Goal: Information Seeking & Learning: Learn about a topic

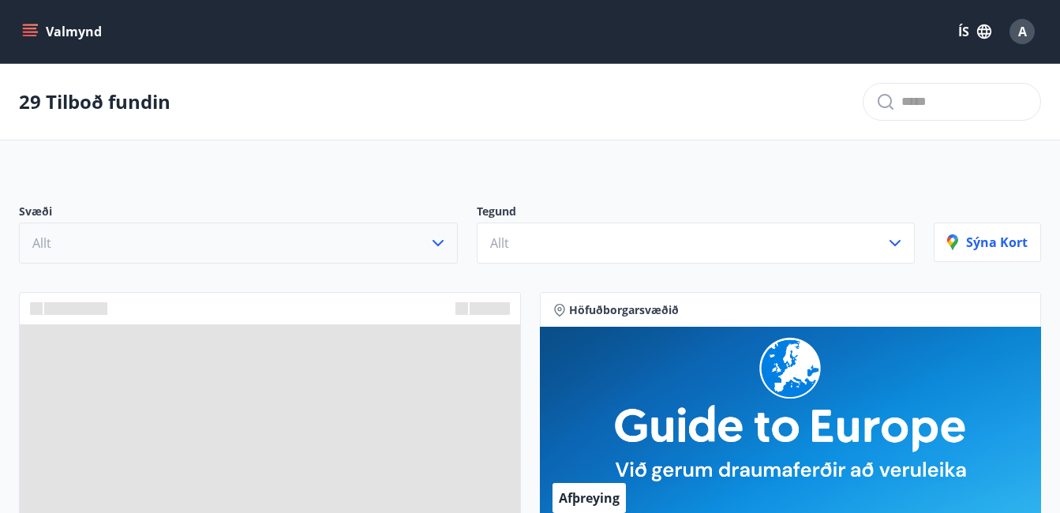
click at [440, 242] on icon "button" at bounding box center [437, 243] width 11 height 6
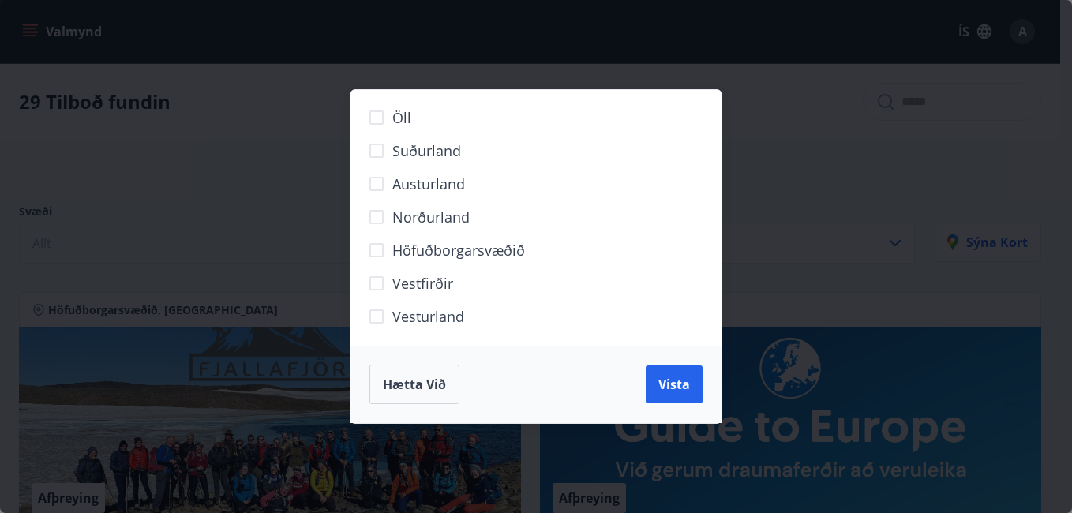
click at [431, 217] on span "Norðurland" at bounding box center [430, 217] width 77 height 21
click at [663, 375] on button "Vista" at bounding box center [673, 384] width 57 height 38
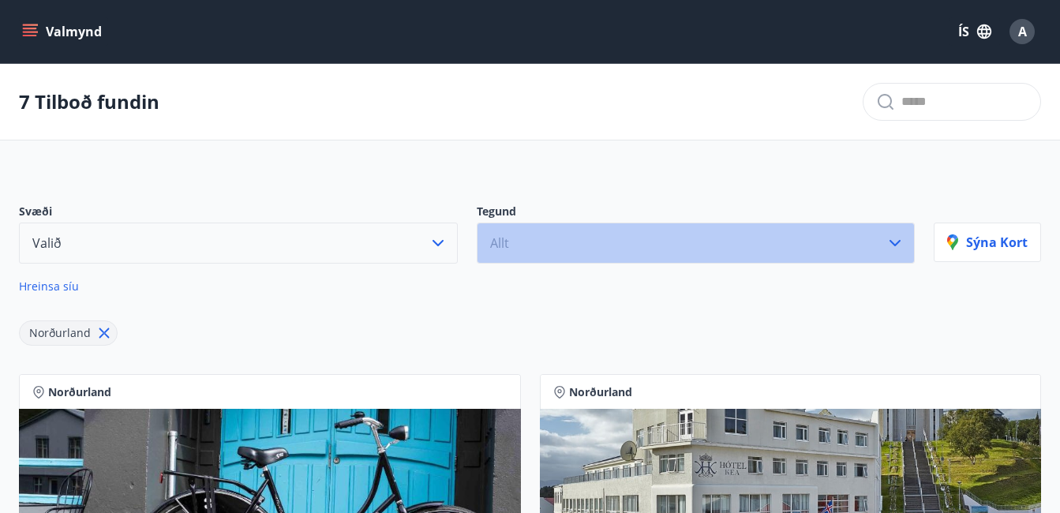
click at [895, 242] on icon "button" at bounding box center [894, 243] width 19 height 19
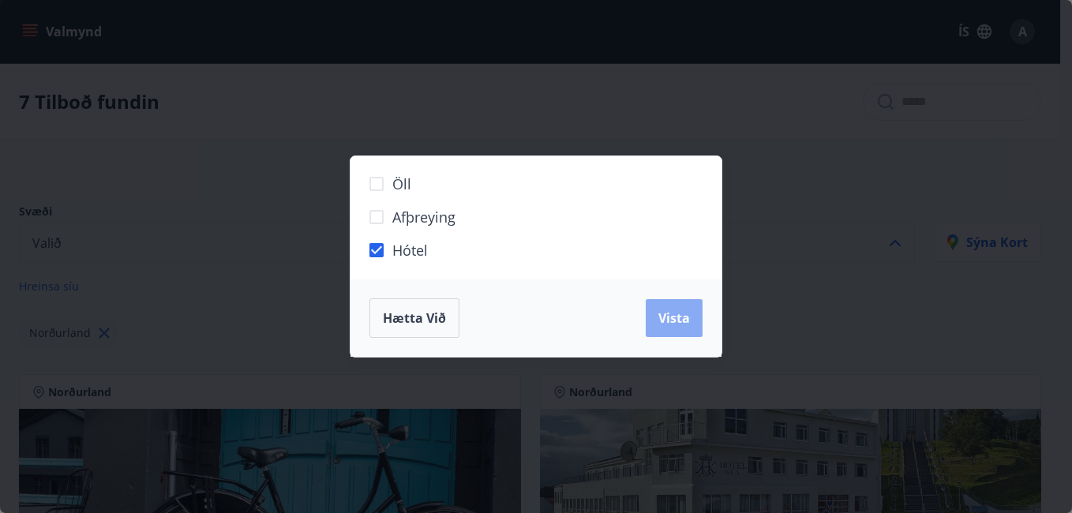
click at [678, 320] on span "Vista" at bounding box center [674, 317] width 32 height 17
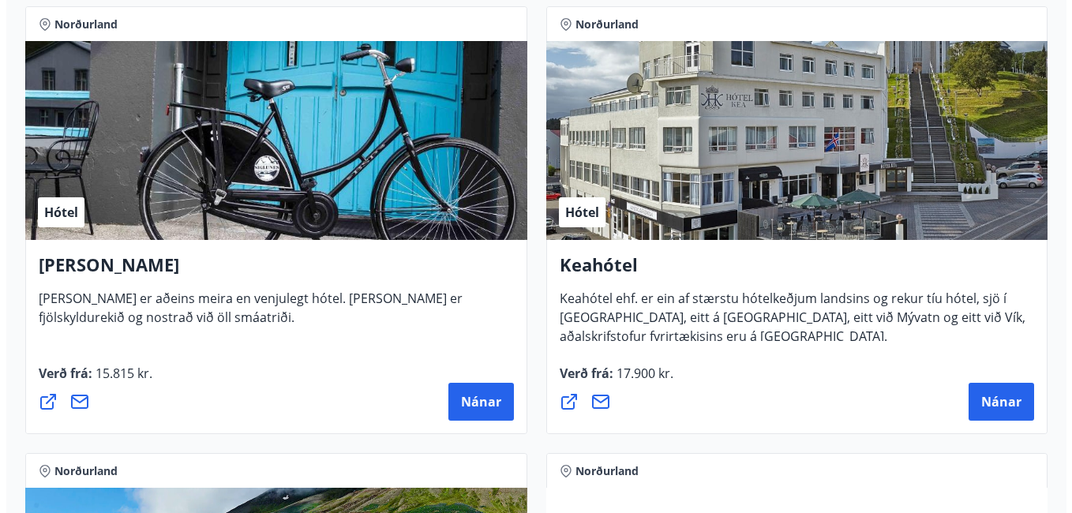
scroll to position [395, 0]
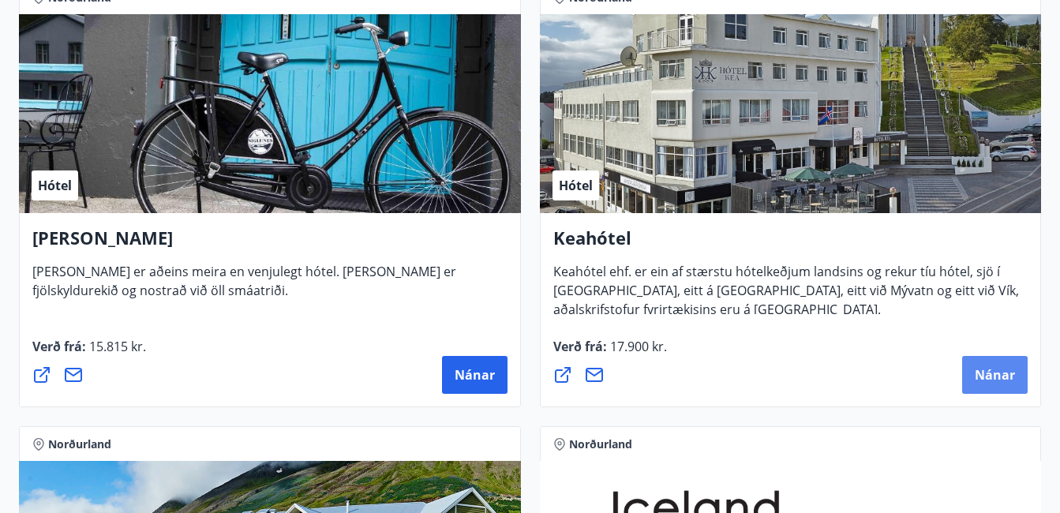
click at [1003, 377] on span "Nánar" at bounding box center [995, 374] width 40 height 17
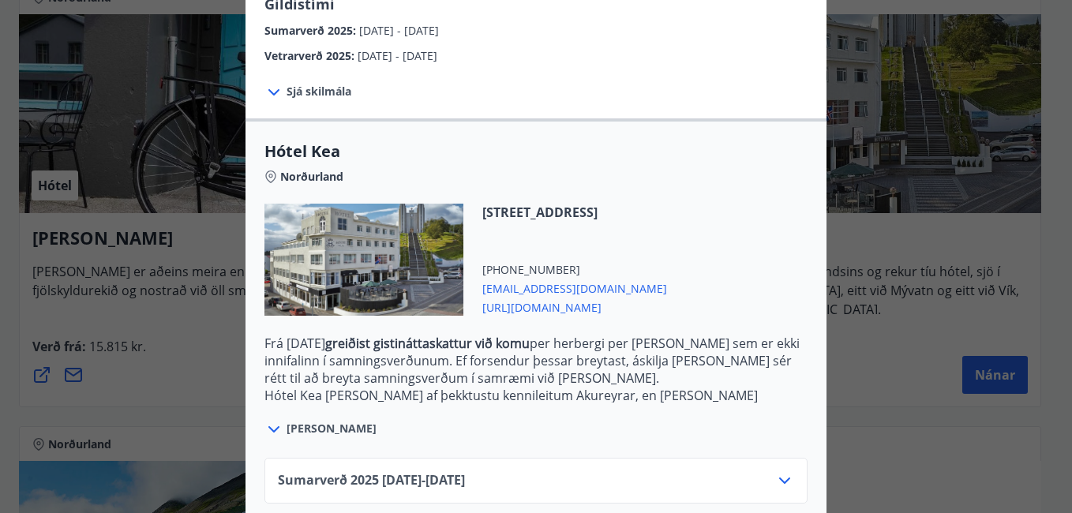
scroll to position [387, 0]
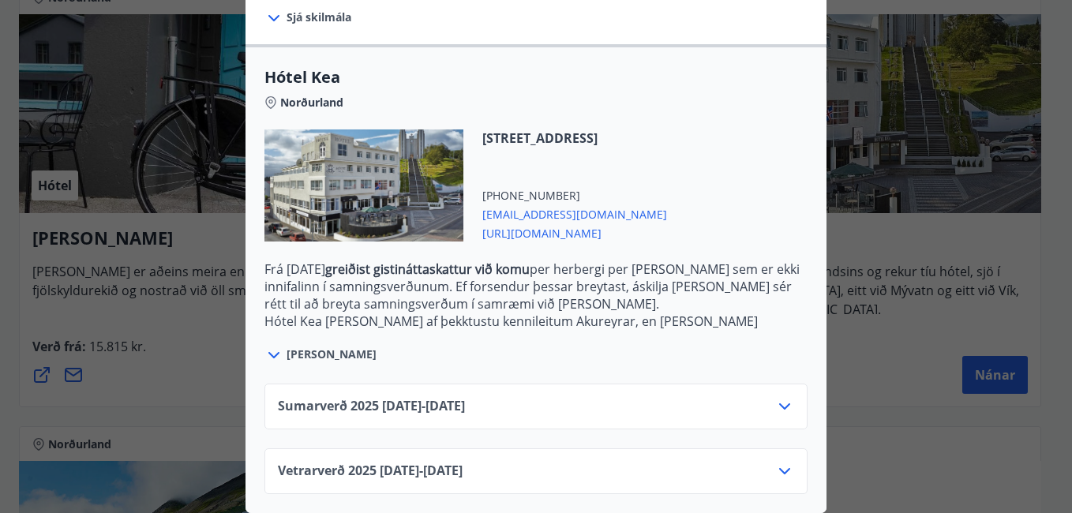
click at [780, 397] on icon at bounding box center [784, 406] width 19 height 19
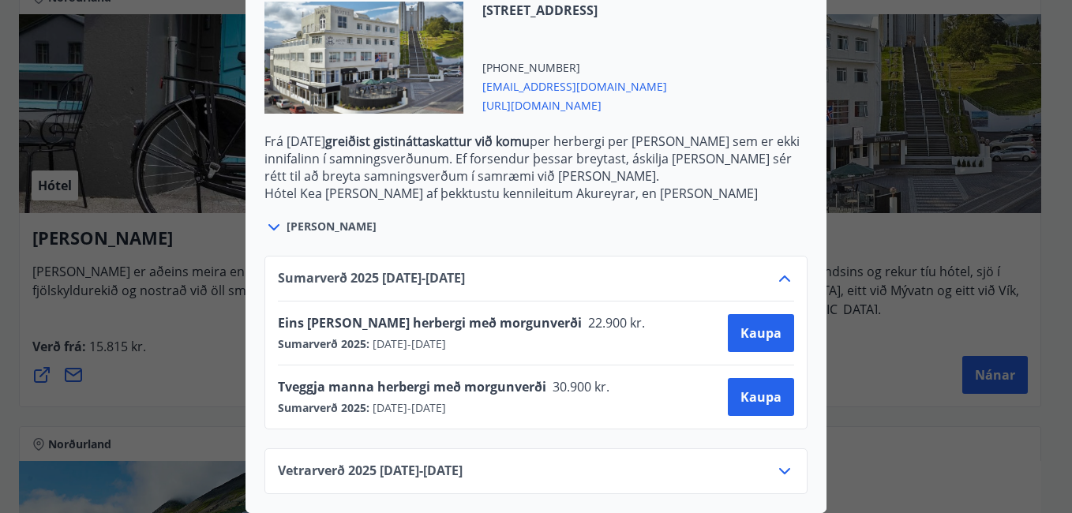
scroll to position [0, 0]
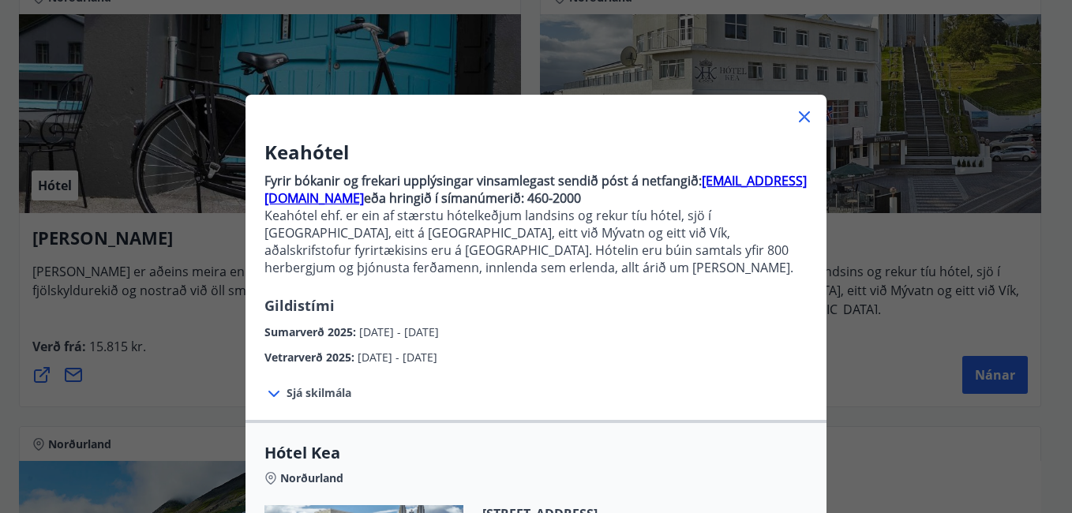
click at [883, 422] on div "Keahótel Fyrir bókanir og frekari upplýsingar vinsamlegast sendið póst á netfan…" at bounding box center [536, 256] width 1072 height 513
click at [799, 114] on icon at bounding box center [804, 116] width 19 height 19
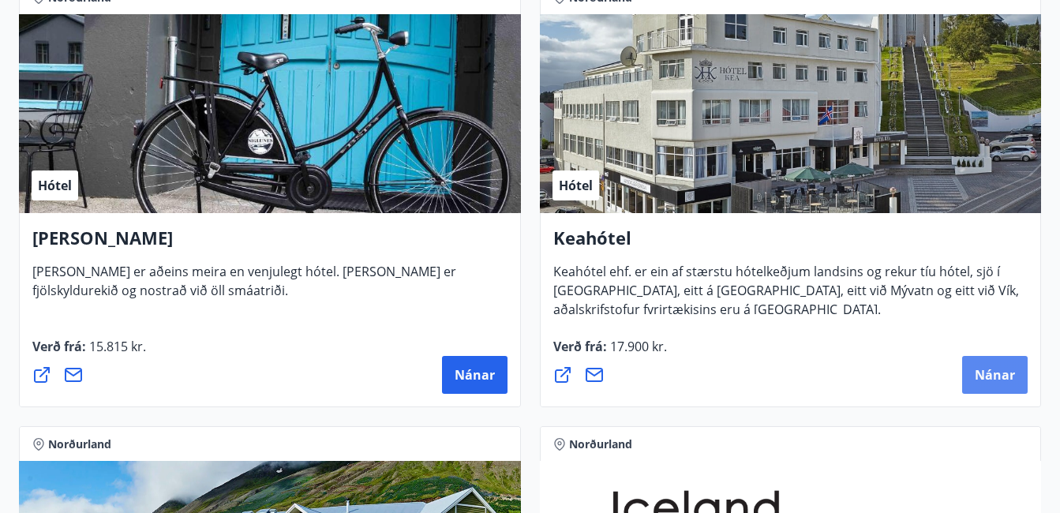
click at [1009, 370] on span "Nánar" at bounding box center [995, 374] width 40 height 17
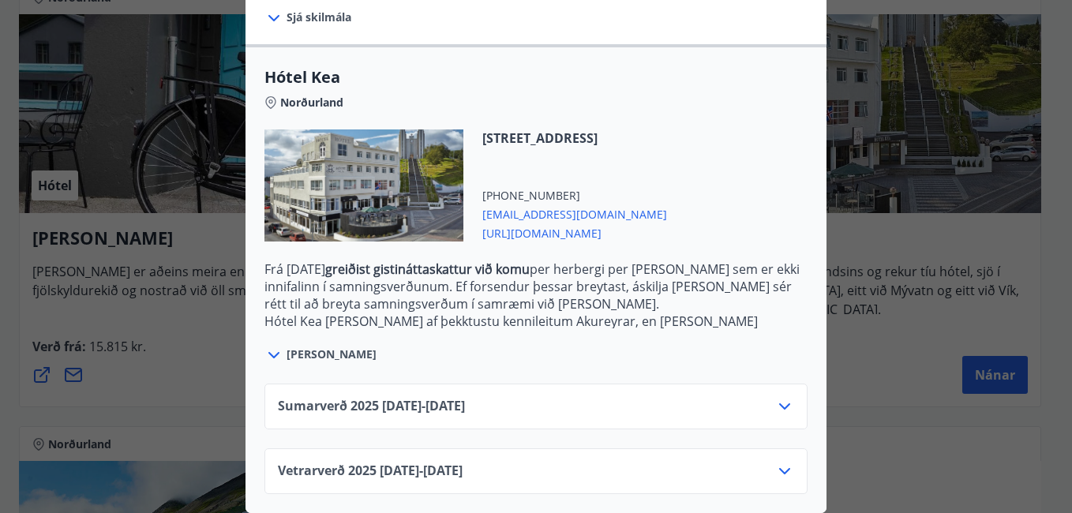
scroll to position [387, 0]
click at [775, 397] on icon at bounding box center [784, 406] width 19 height 19
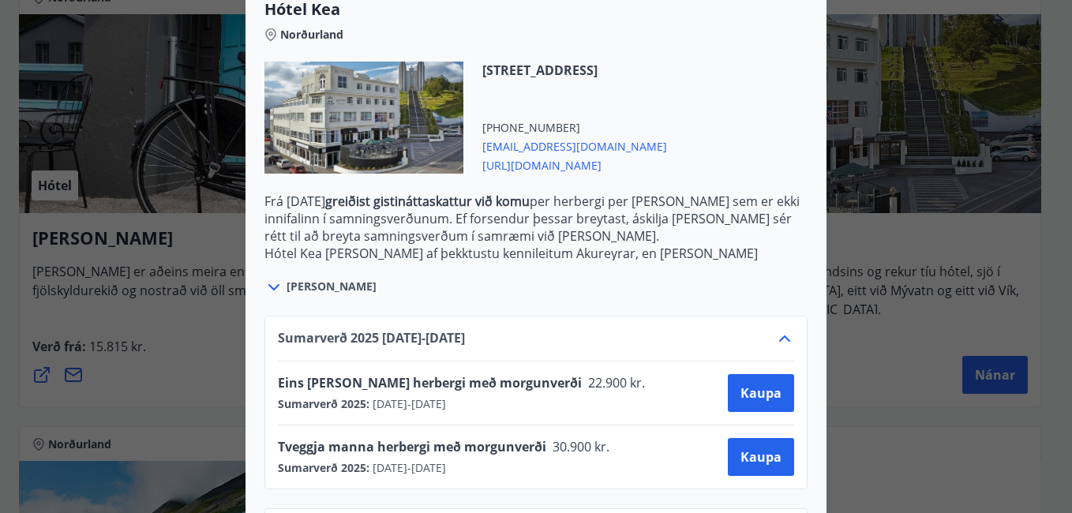
scroll to position [515, 0]
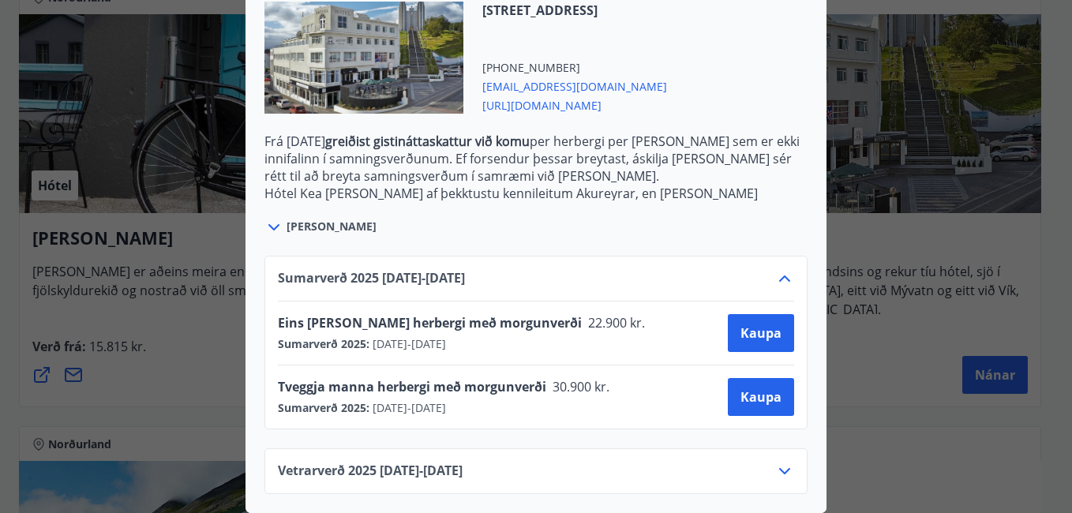
click at [868, 395] on div "Keahótel Fyrir bókanir og frekari upplýsingar vinsamlegast sendið póst á netfan…" at bounding box center [536, 256] width 1072 height 513
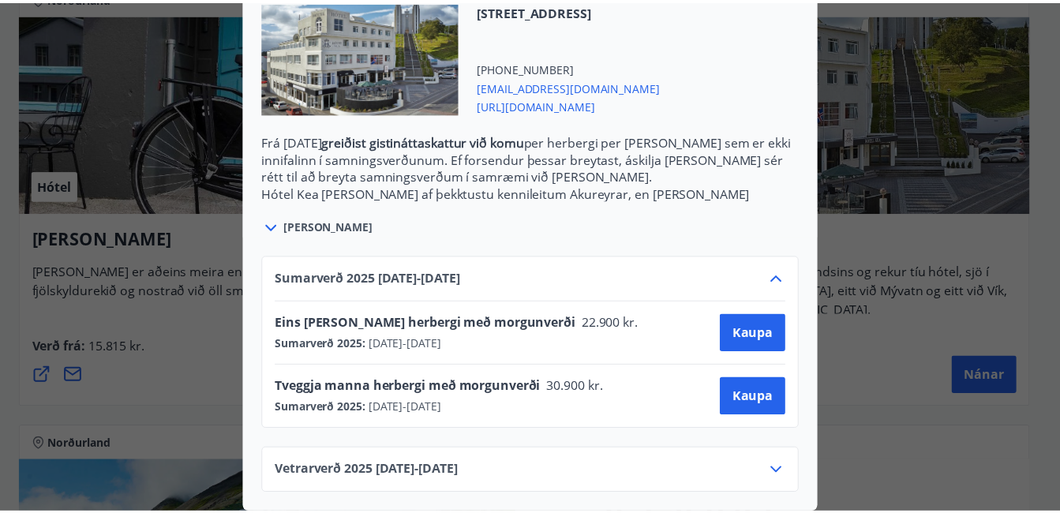
scroll to position [0, 0]
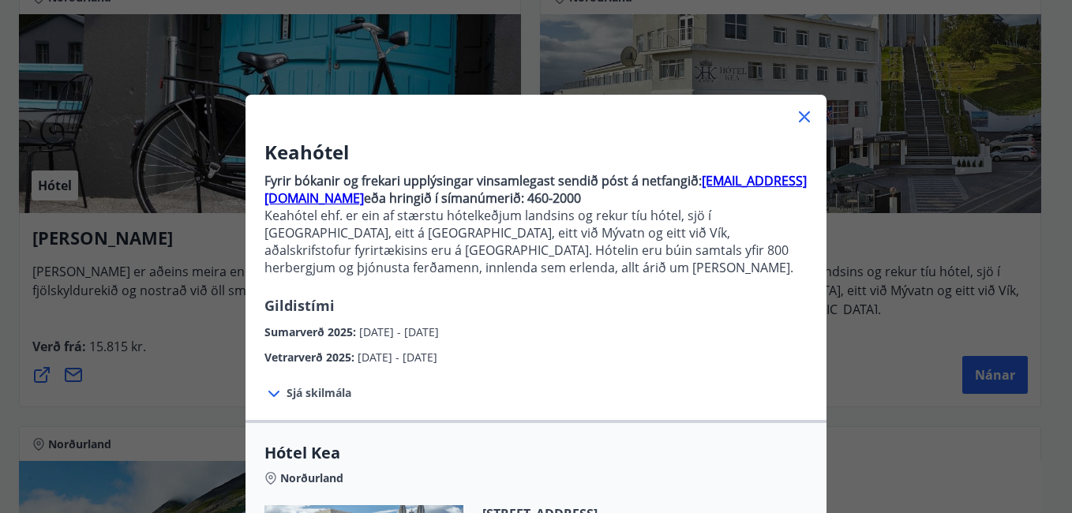
click at [797, 119] on icon at bounding box center [804, 116] width 19 height 19
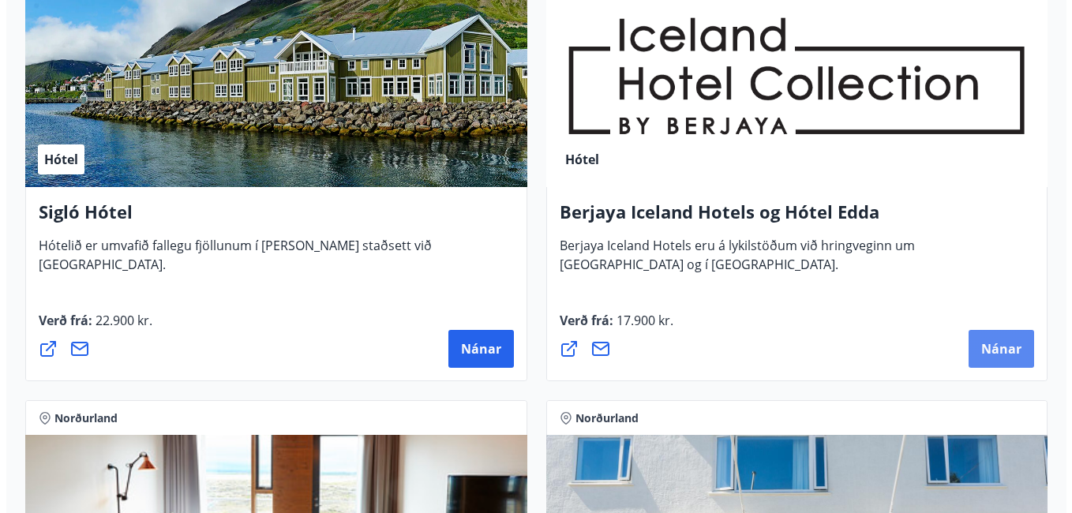
scroll to position [868, 0]
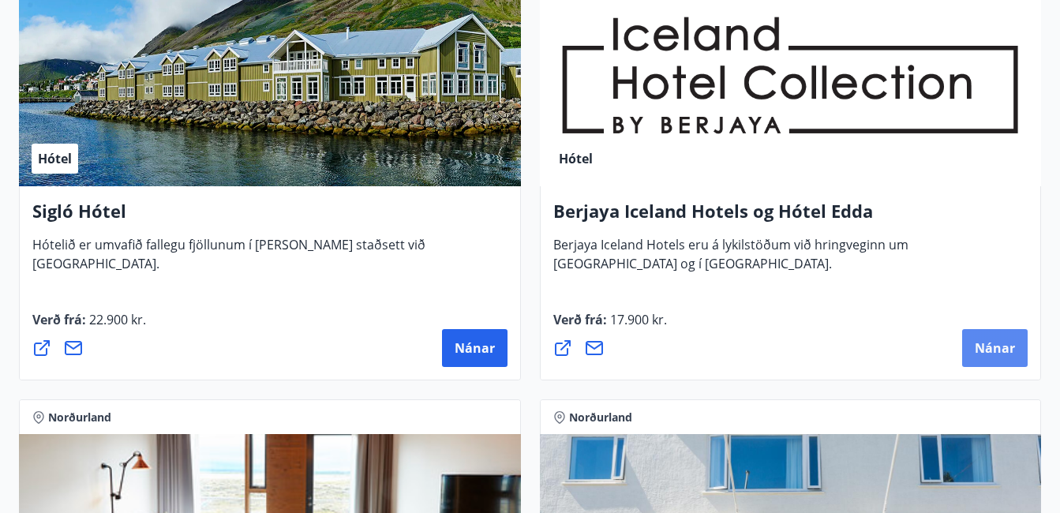
click at [999, 353] on span "Nánar" at bounding box center [995, 347] width 40 height 17
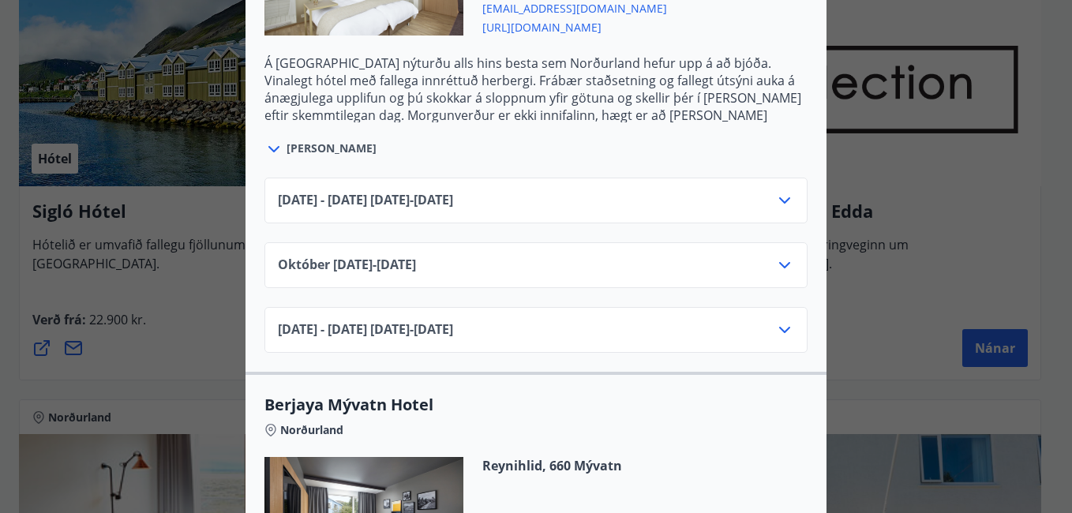
scroll to position [631, 0]
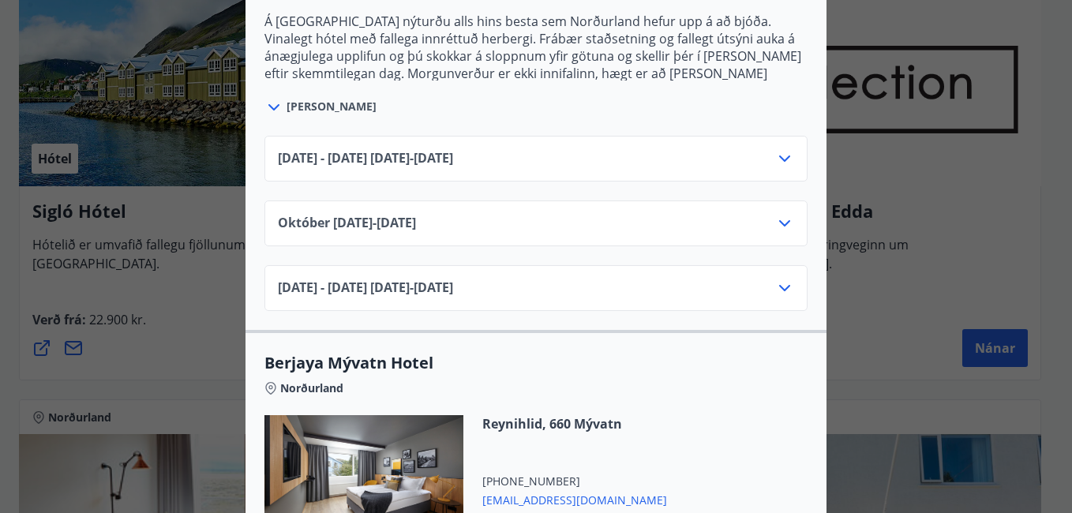
click at [776, 155] on icon at bounding box center [784, 158] width 19 height 19
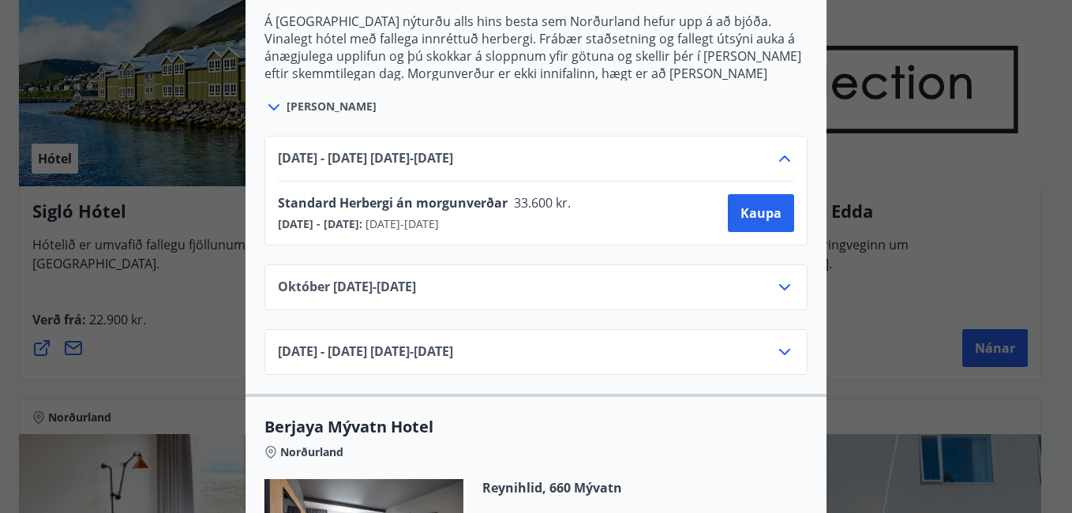
click at [286, 106] on span "[PERSON_NAME]" at bounding box center [331, 107] width 90 height 16
click at [297, 106] on span "[PERSON_NAME]" at bounding box center [331, 107] width 90 height 16
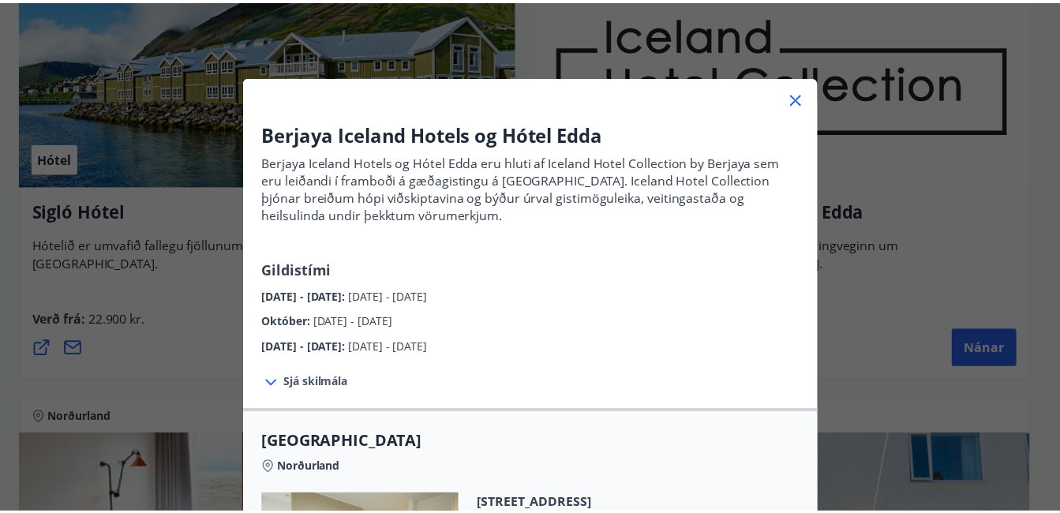
scroll to position [9, 0]
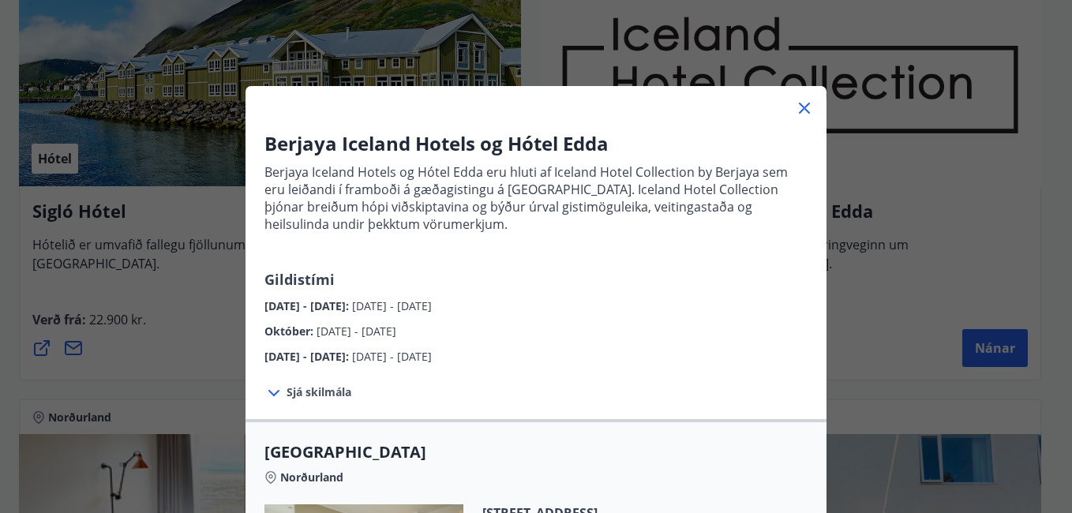
click at [795, 110] on icon at bounding box center [804, 108] width 19 height 19
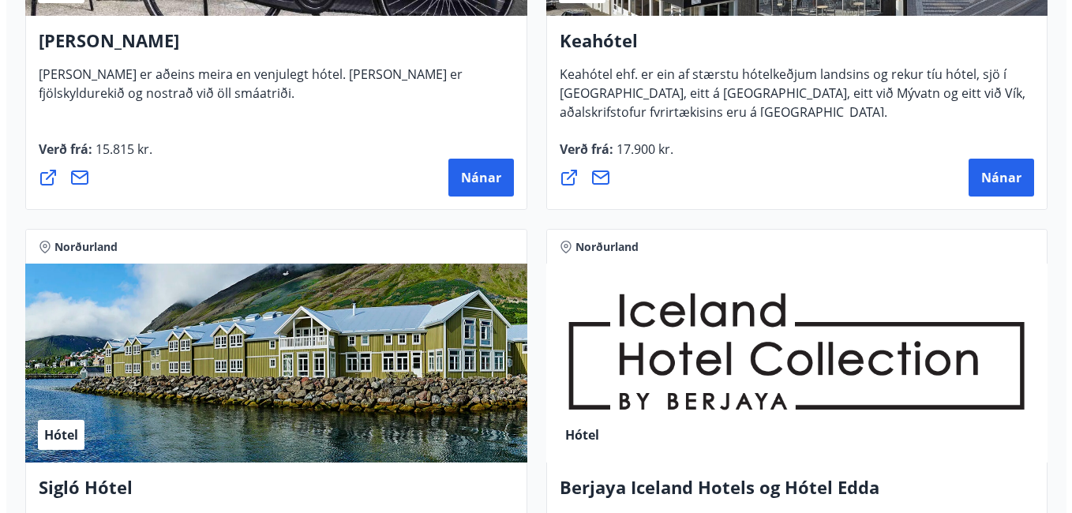
scroll to position [552, 0]
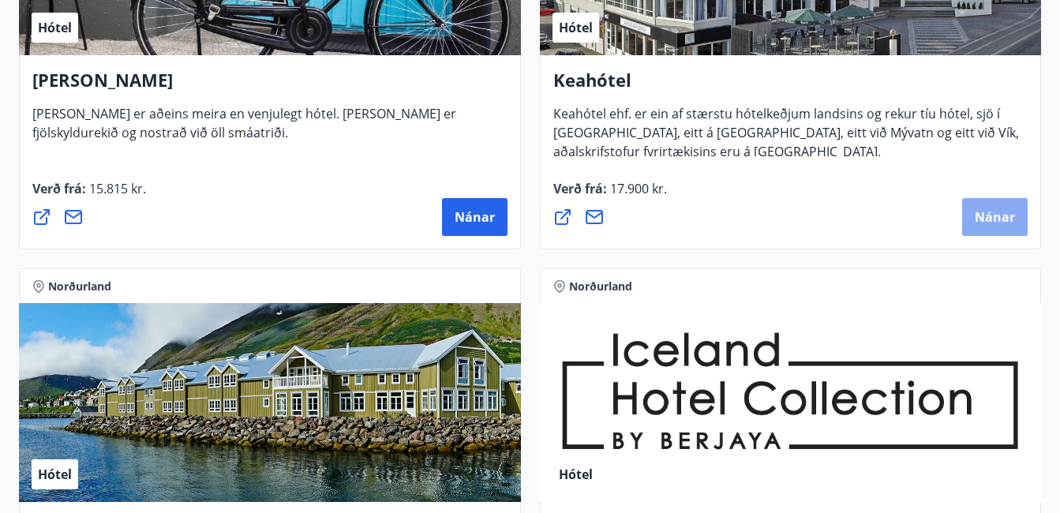
click at [989, 210] on span "Nánar" at bounding box center [995, 216] width 40 height 17
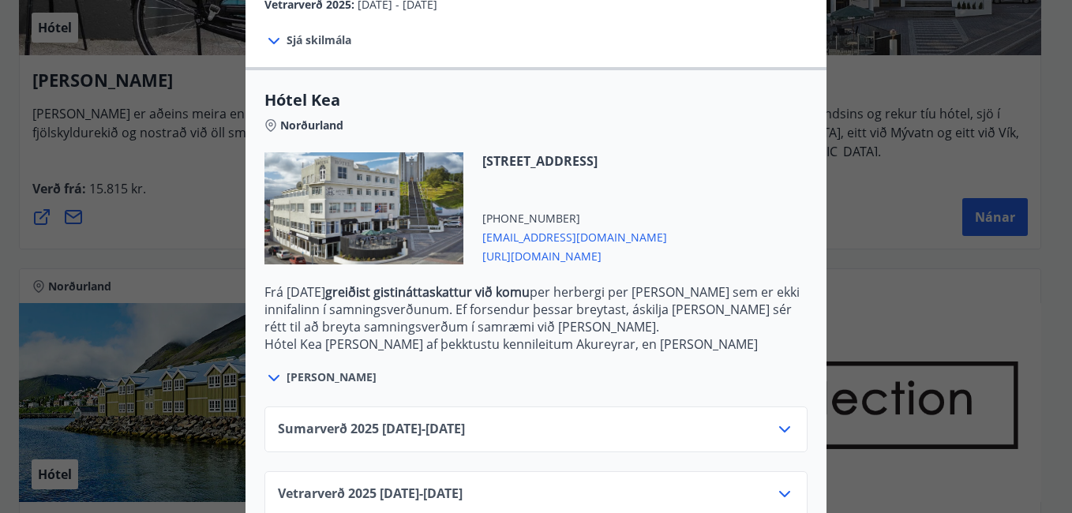
scroll to position [387, 0]
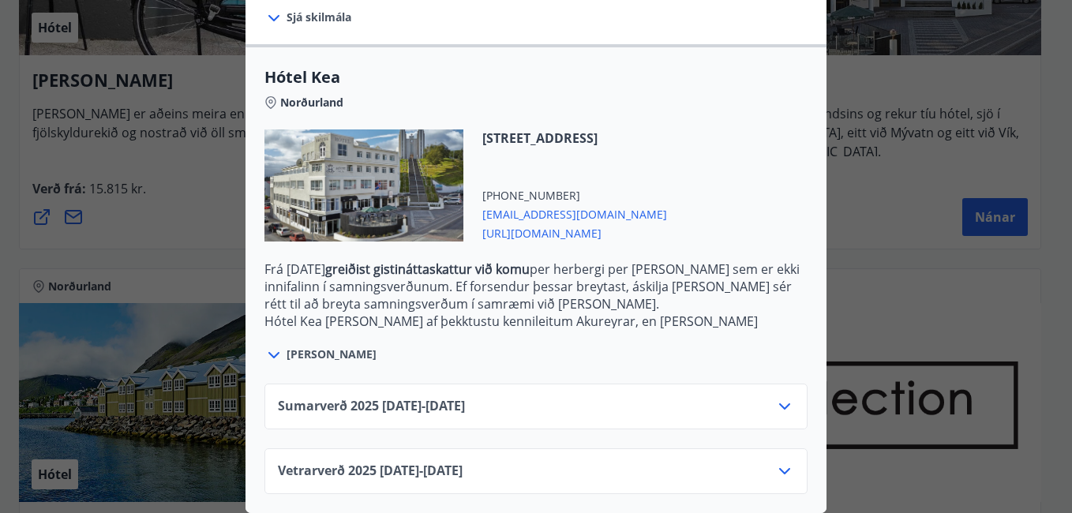
click at [779, 468] on icon at bounding box center [784, 471] width 11 height 6
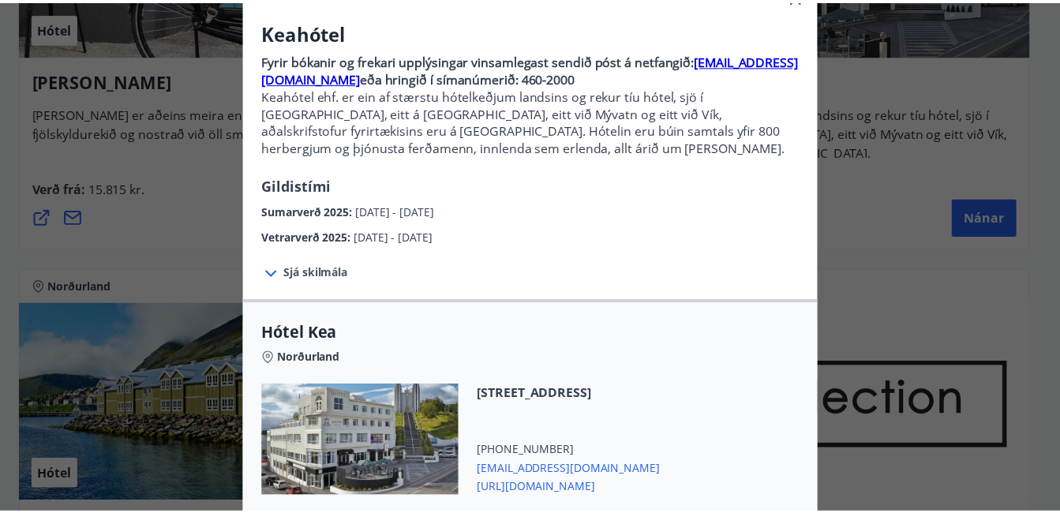
scroll to position [0, 0]
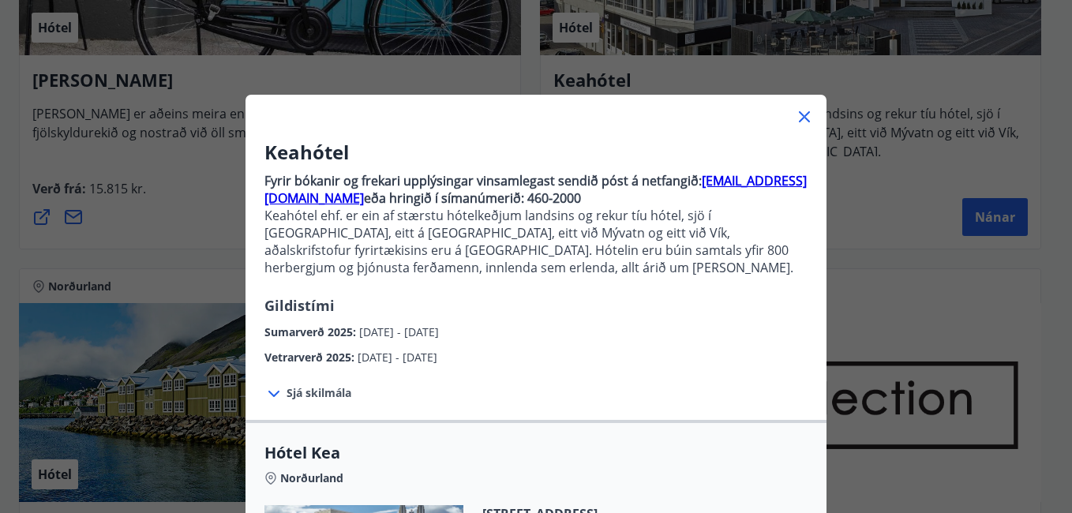
click at [803, 117] on icon at bounding box center [804, 117] width 2 height 2
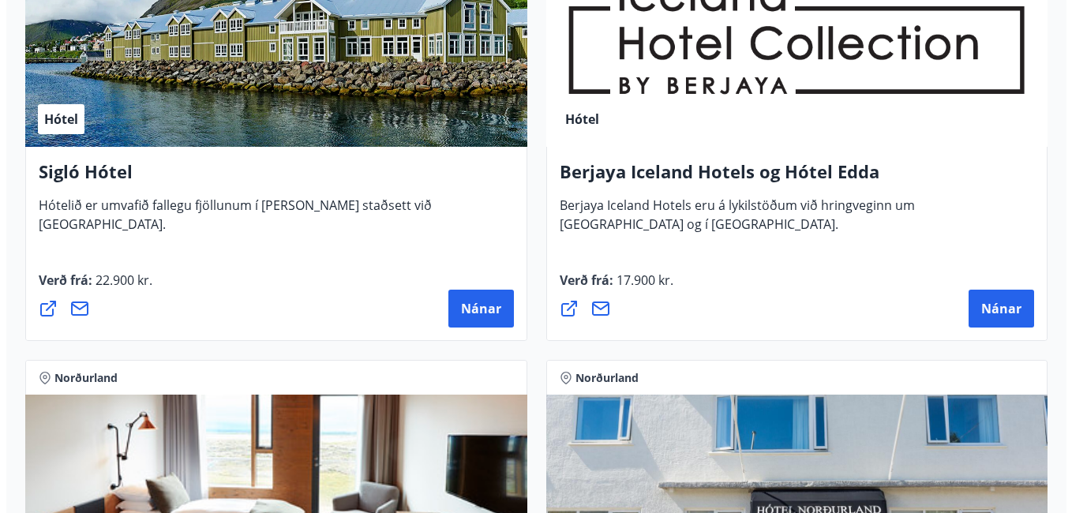
scroll to position [947, 0]
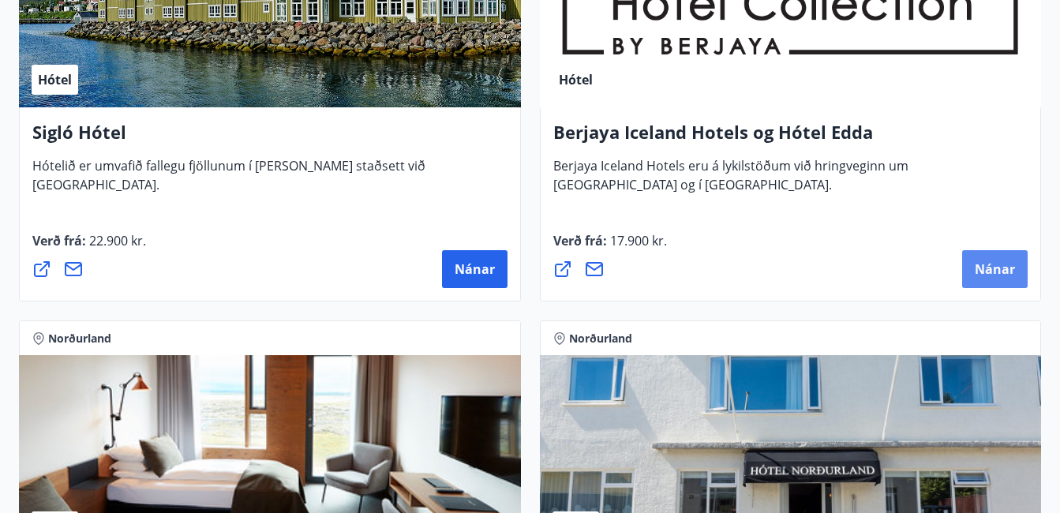
click at [1008, 264] on span "Nánar" at bounding box center [995, 268] width 40 height 17
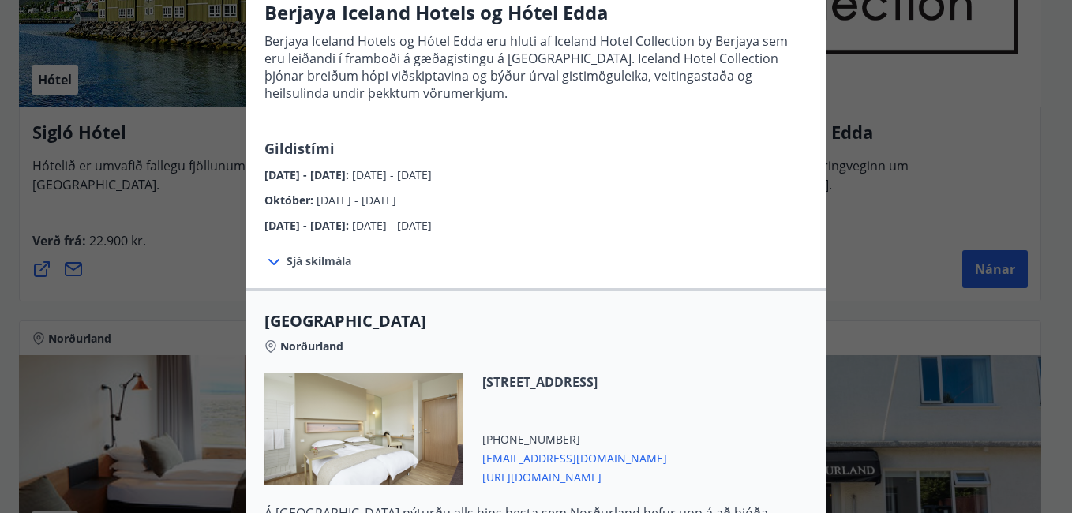
scroll to position [158, 0]
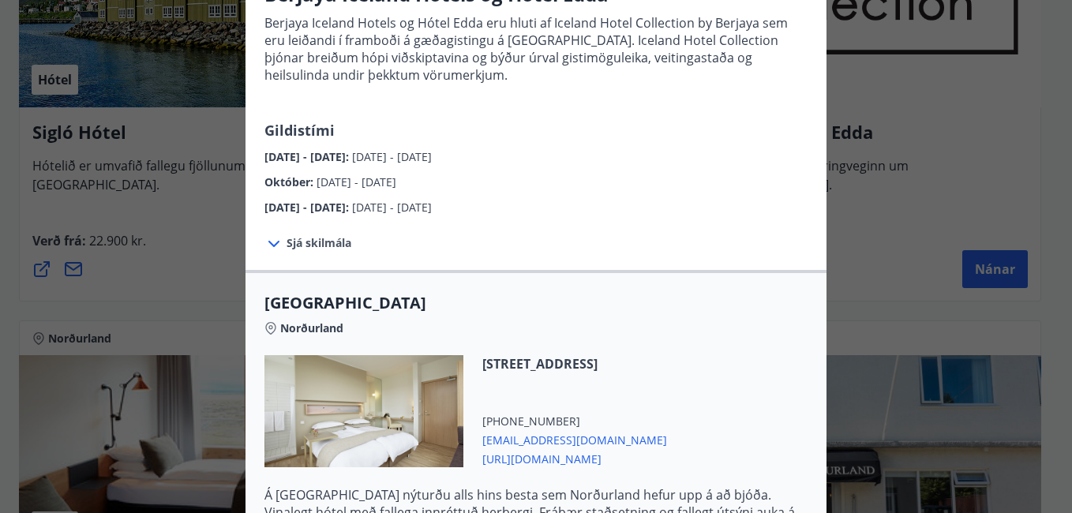
click at [321, 239] on span "Sjá skilmála" at bounding box center [318, 243] width 65 height 16
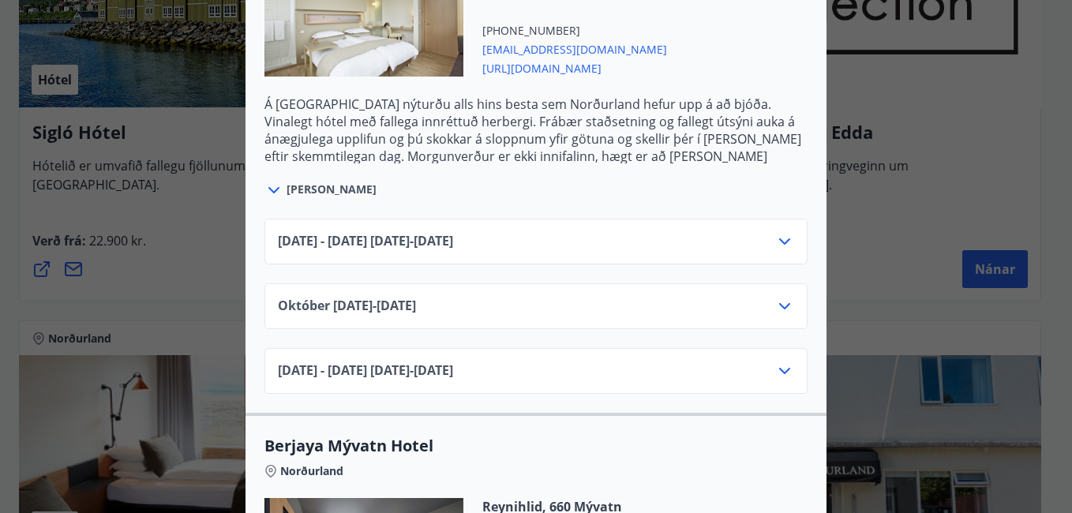
scroll to position [710, 0]
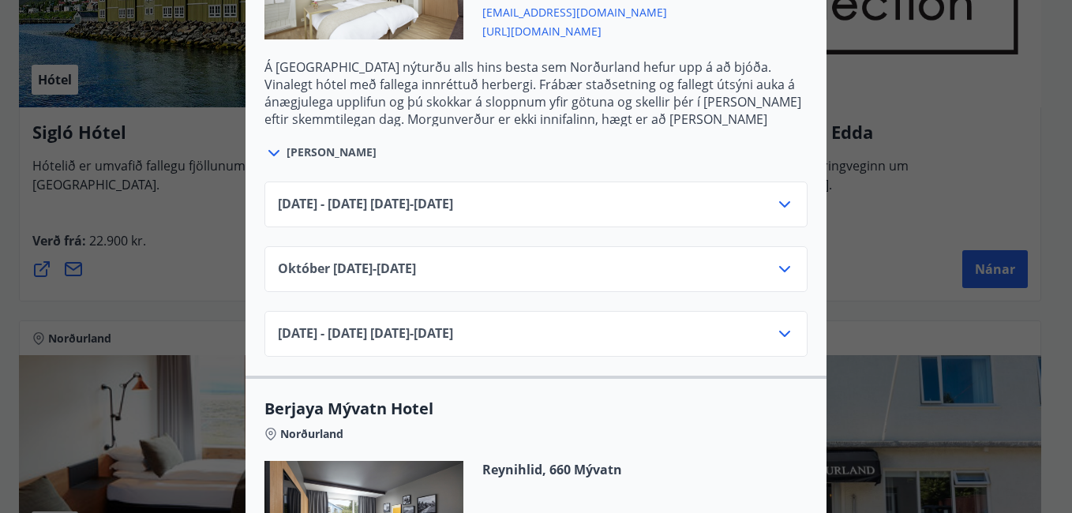
click at [781, 332] on icon at bounding box center [784, 334] width 11 height 6
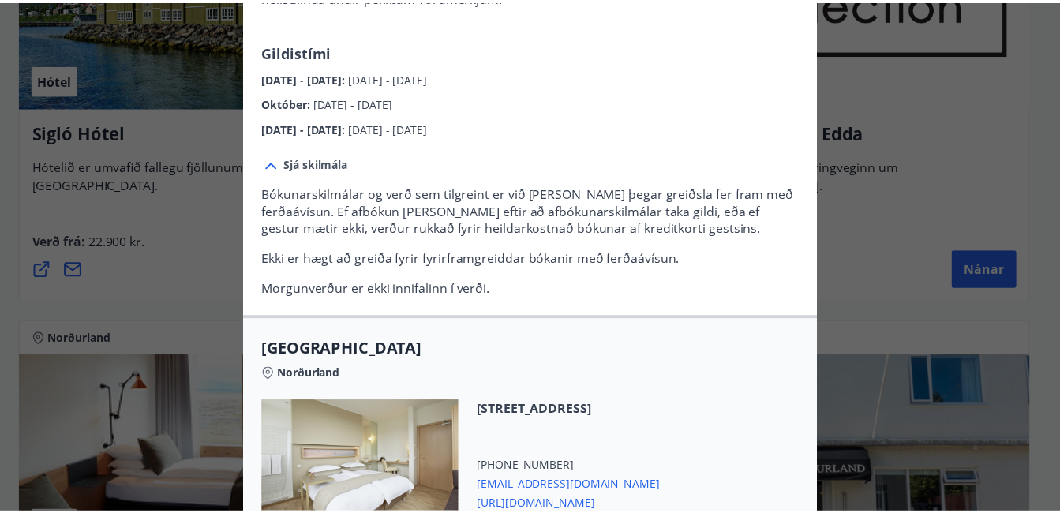
scroll to position [0, 0]
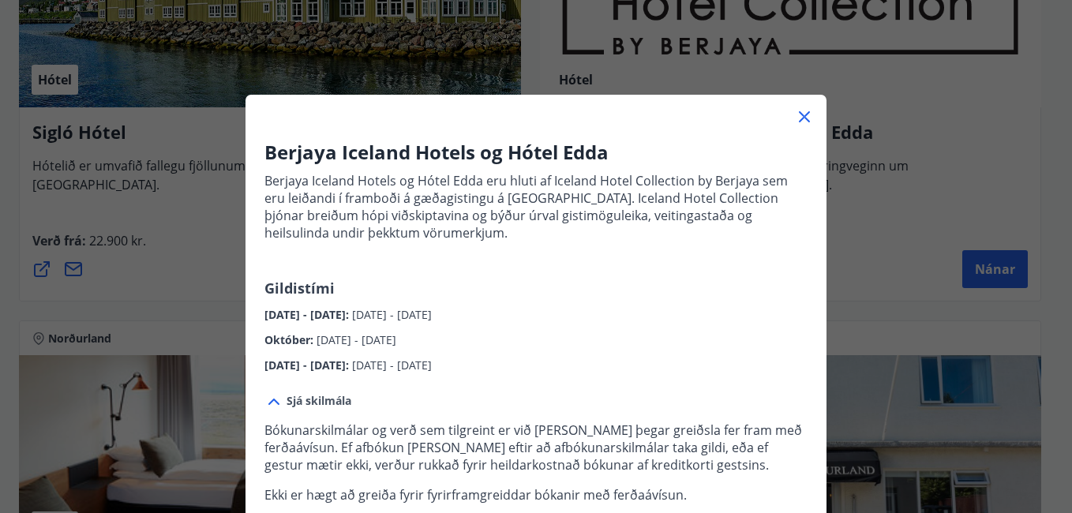
click at [801, 114] on icon at bounding box center [804, 116] width 11 height 11
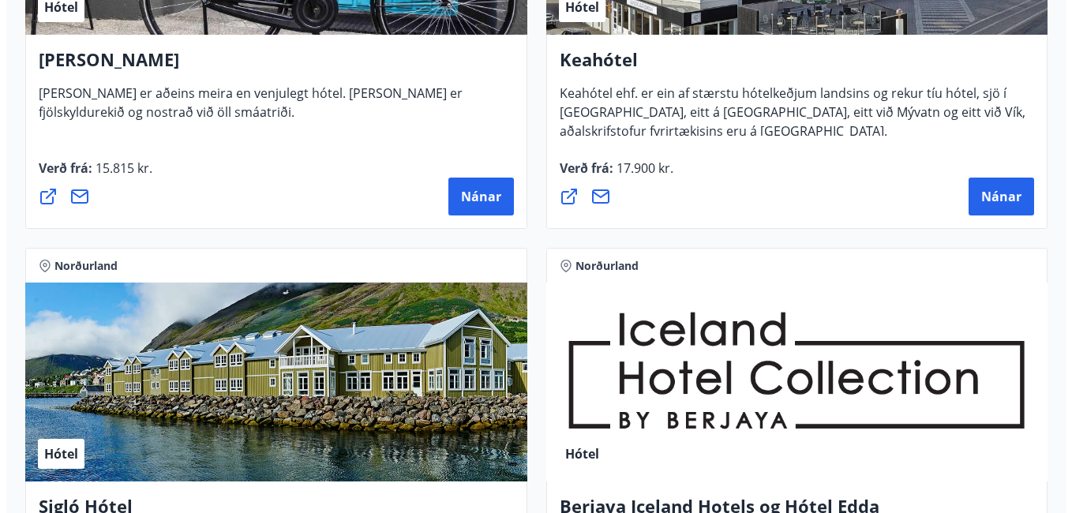
scroll to position [552, 0]
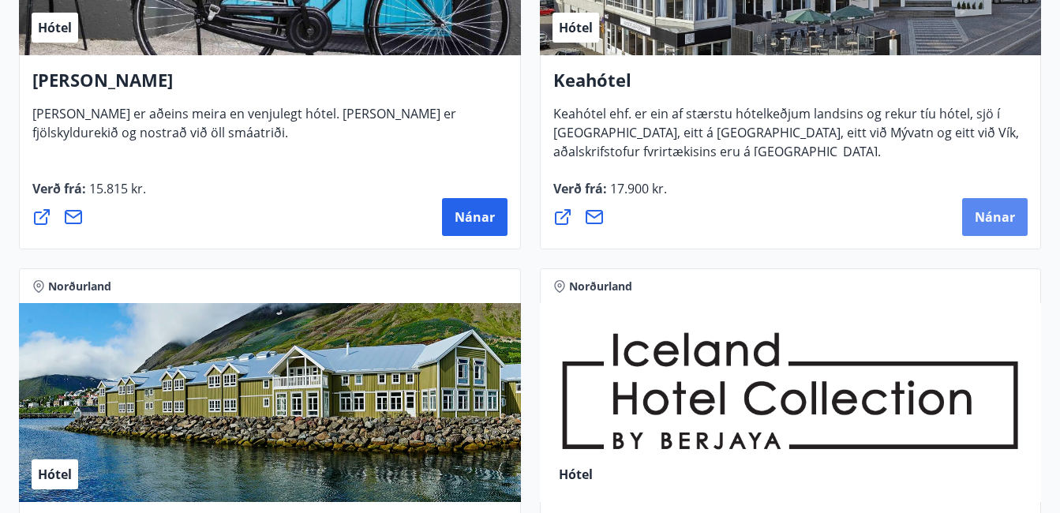
click at [1006, 211] on span "Nánar" at bounding box center [995, 216] width 40 height 17
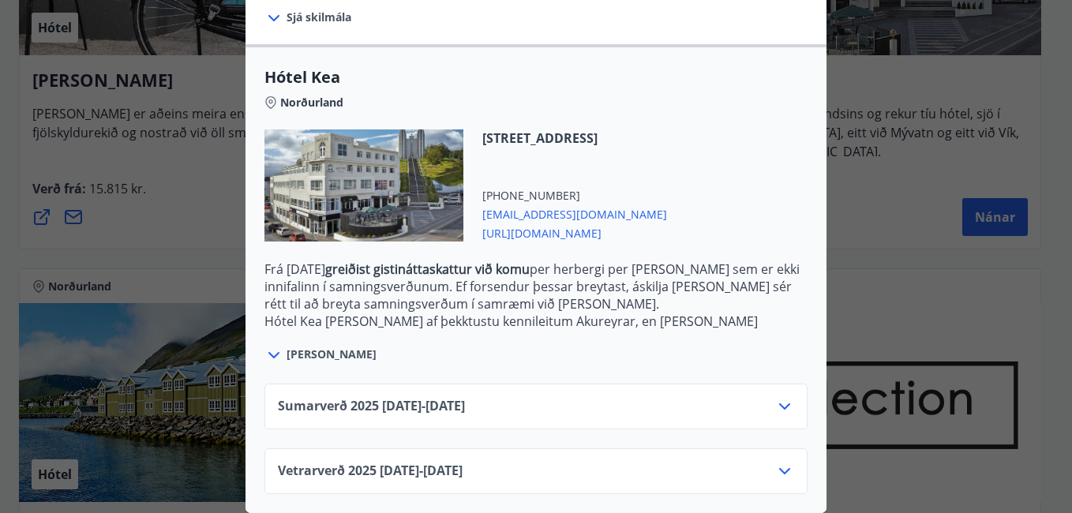
scroll to position [387, 0]
click at [780, 468] on icon at bounding box center [784, 471] width 11 height 6
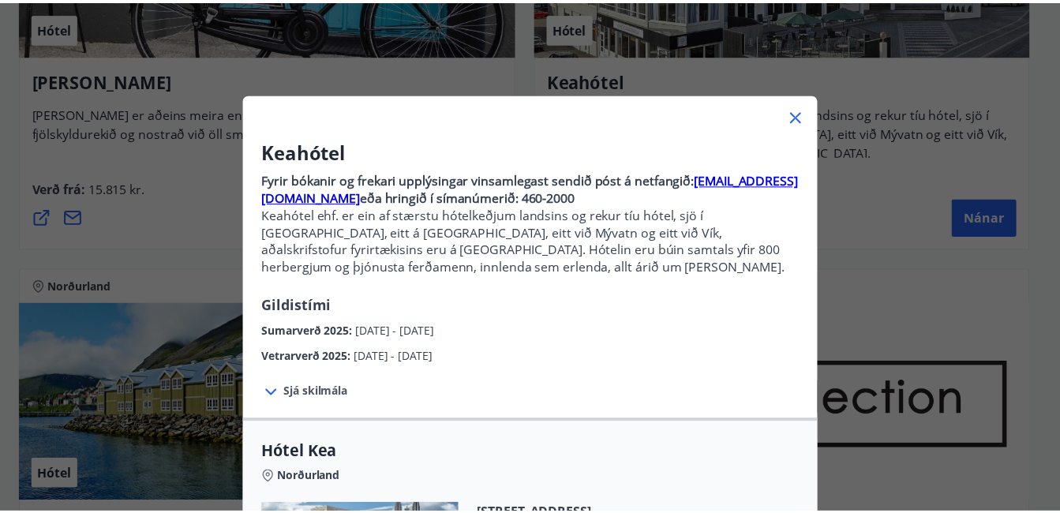
scroll to position [0, 0]
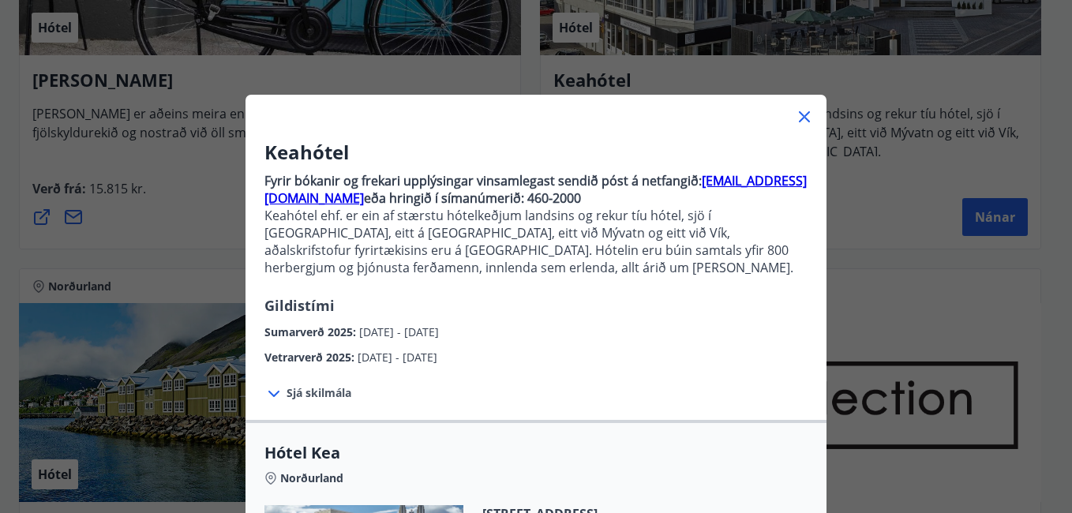
click at [803, 117] on icon at bounding box center [804, 117] width 2 height 2
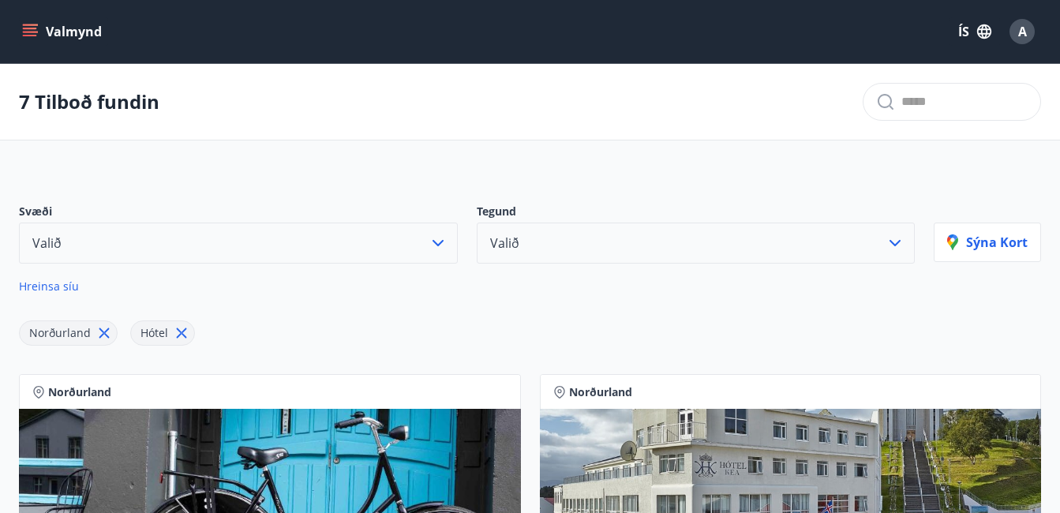
click at [1025, 32] on span "A" at bounding box center [1022, 31] width 9 height 17
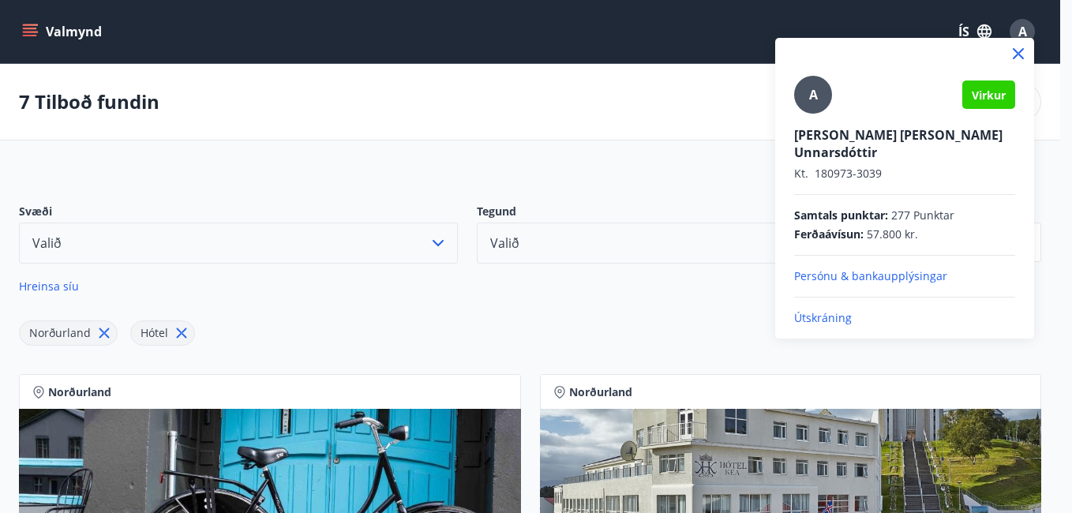
click at [829, 310] on p "Útskráning" at bounding box center [904, 318] width 221 height 16
